Goal: Find specific page/section: Find specific page/section

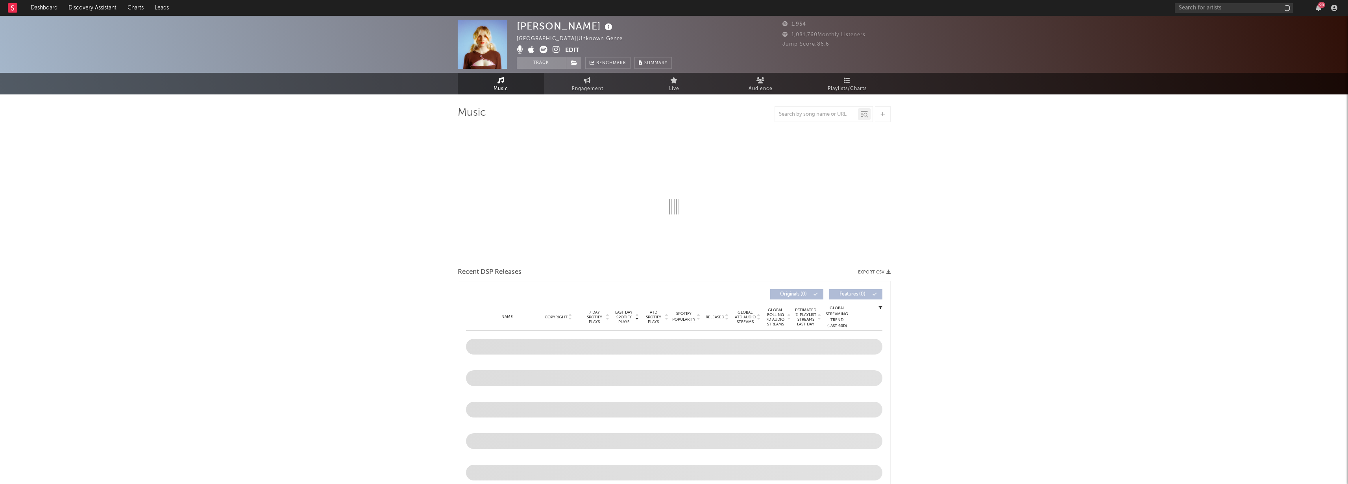
select select "1w"
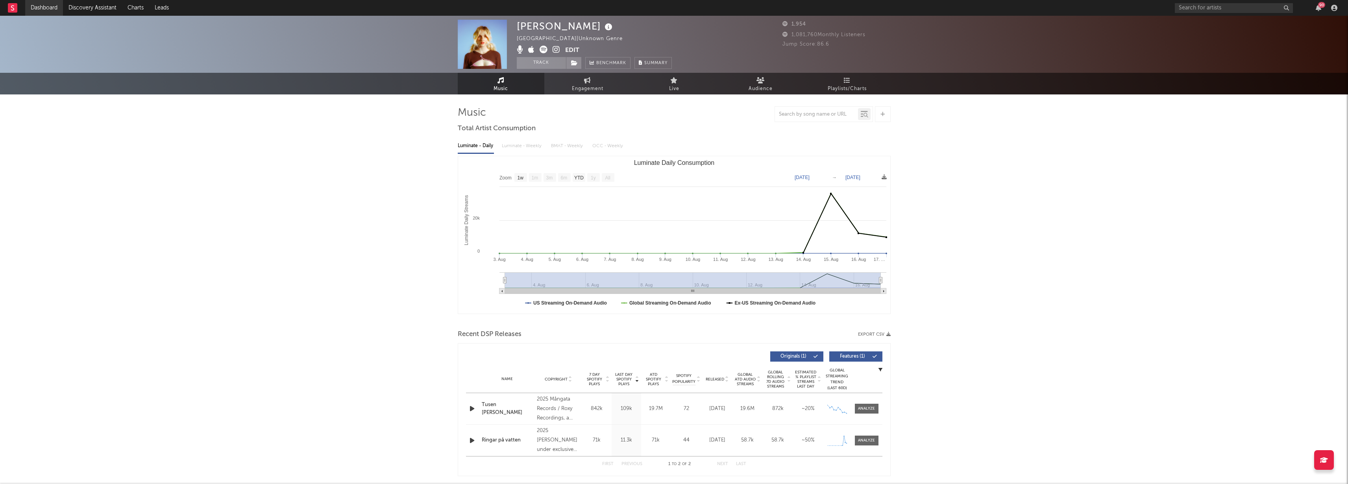
click at [44, 3] on link "Dashboard" at bounding box center [44, 8] width 38 height 16
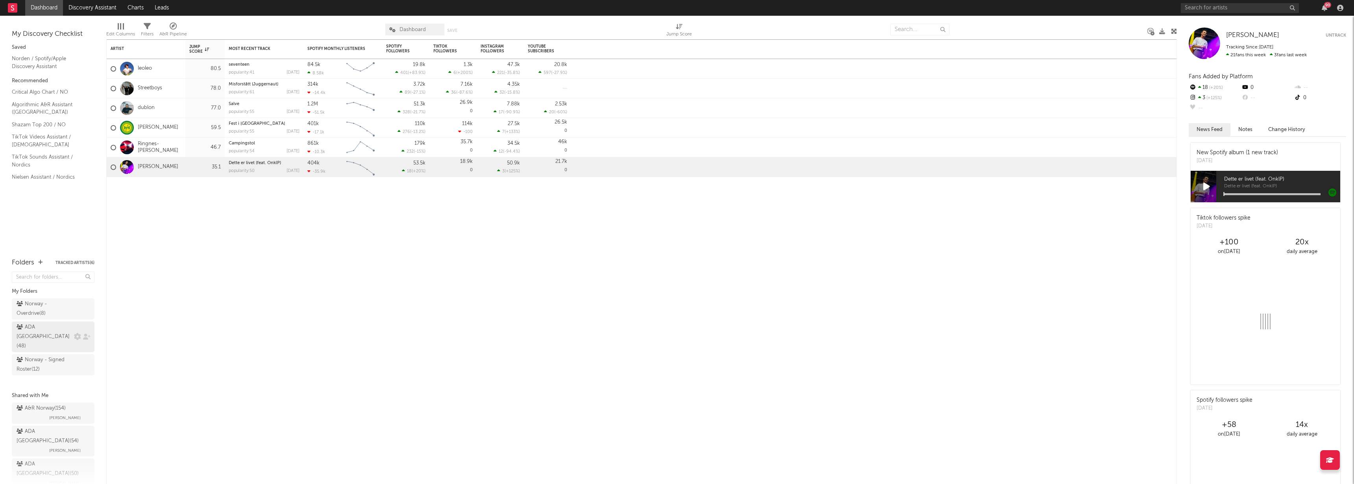
click at [41, 329] on div "ADA Norway ( 48 )" at bounding box center [44, 337] width 55 height 28
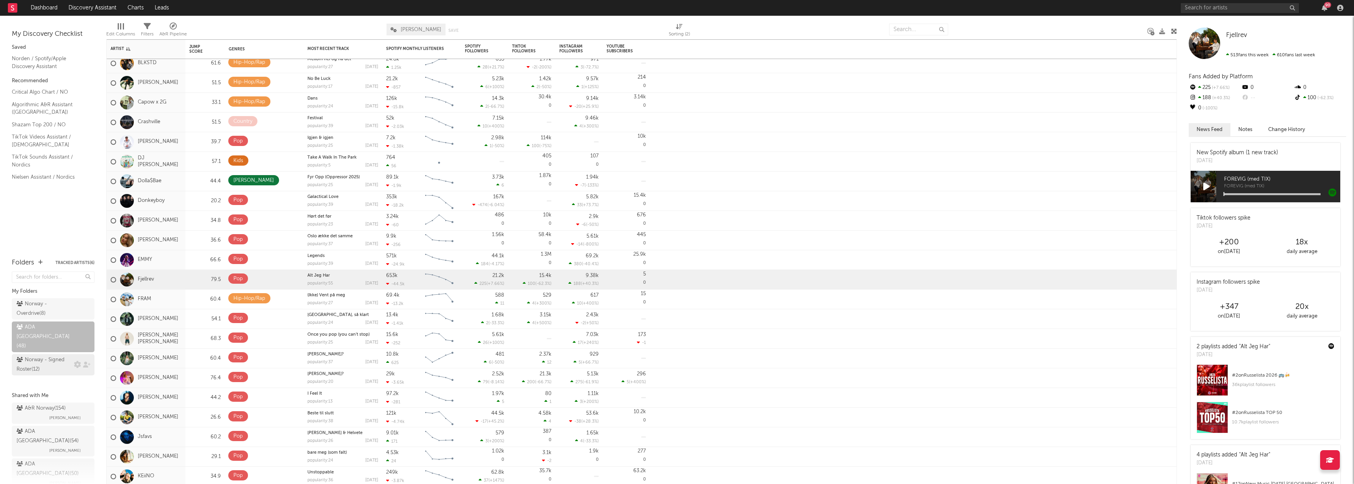
click at [47, 356] on link "Norway - Signed Roster ( 12 )" at bounding box center [53, 364] width 83 height 21
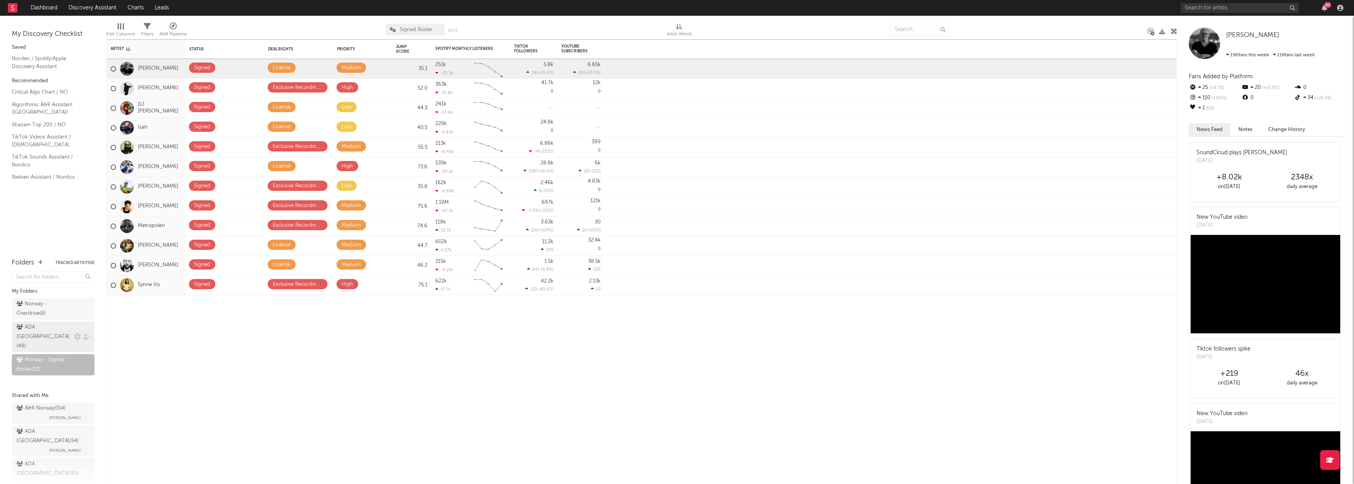
click at [43, 324] on div "ADA Norway ( 48 )" at bounding box center [44, 337] width 55 height 28
